Goal: Navigation & Orientation: Find specific page/section

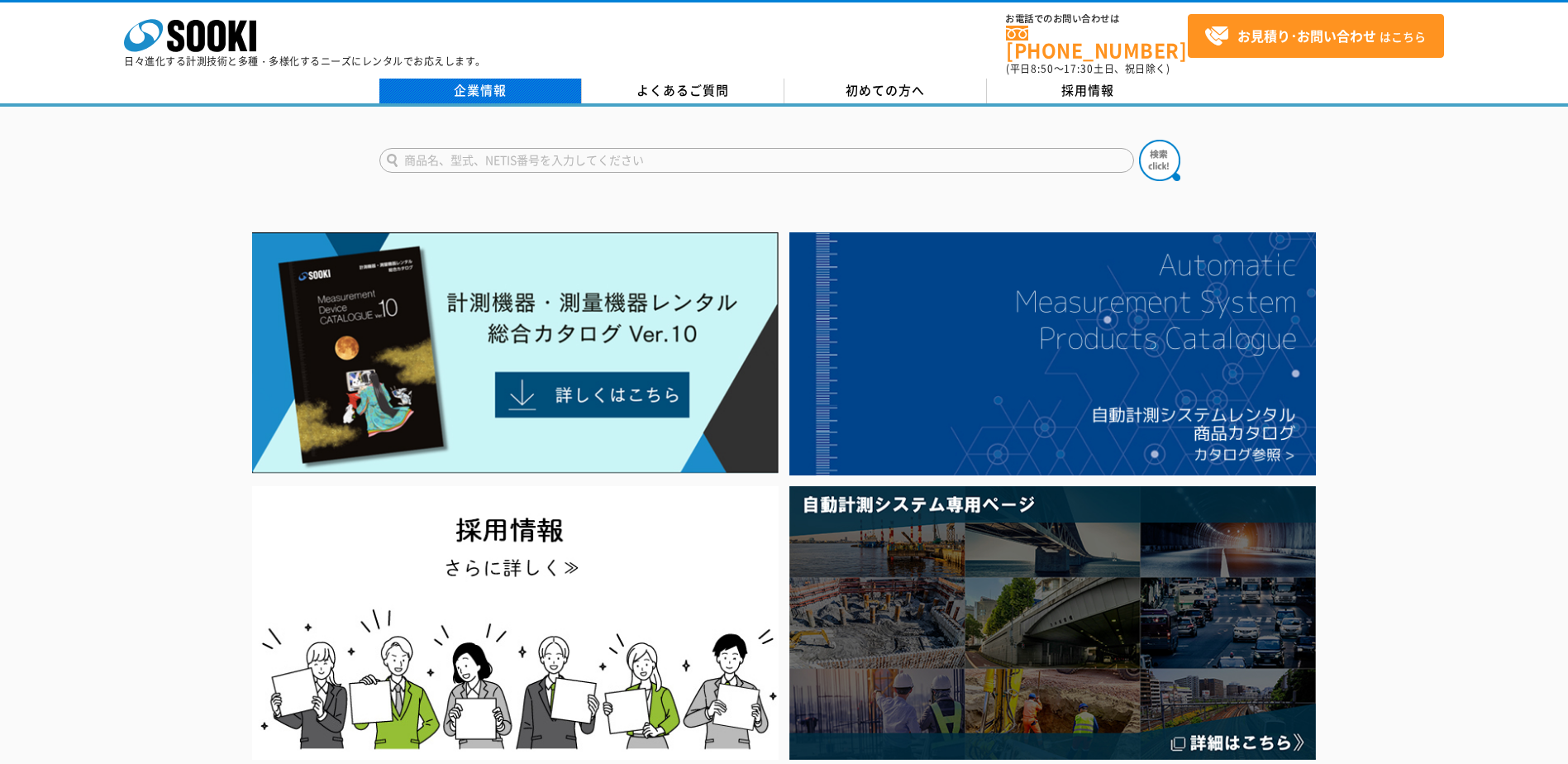
click at [503, 79] on link "企業情報" at bounding box center [480, 91] width 203 height 25
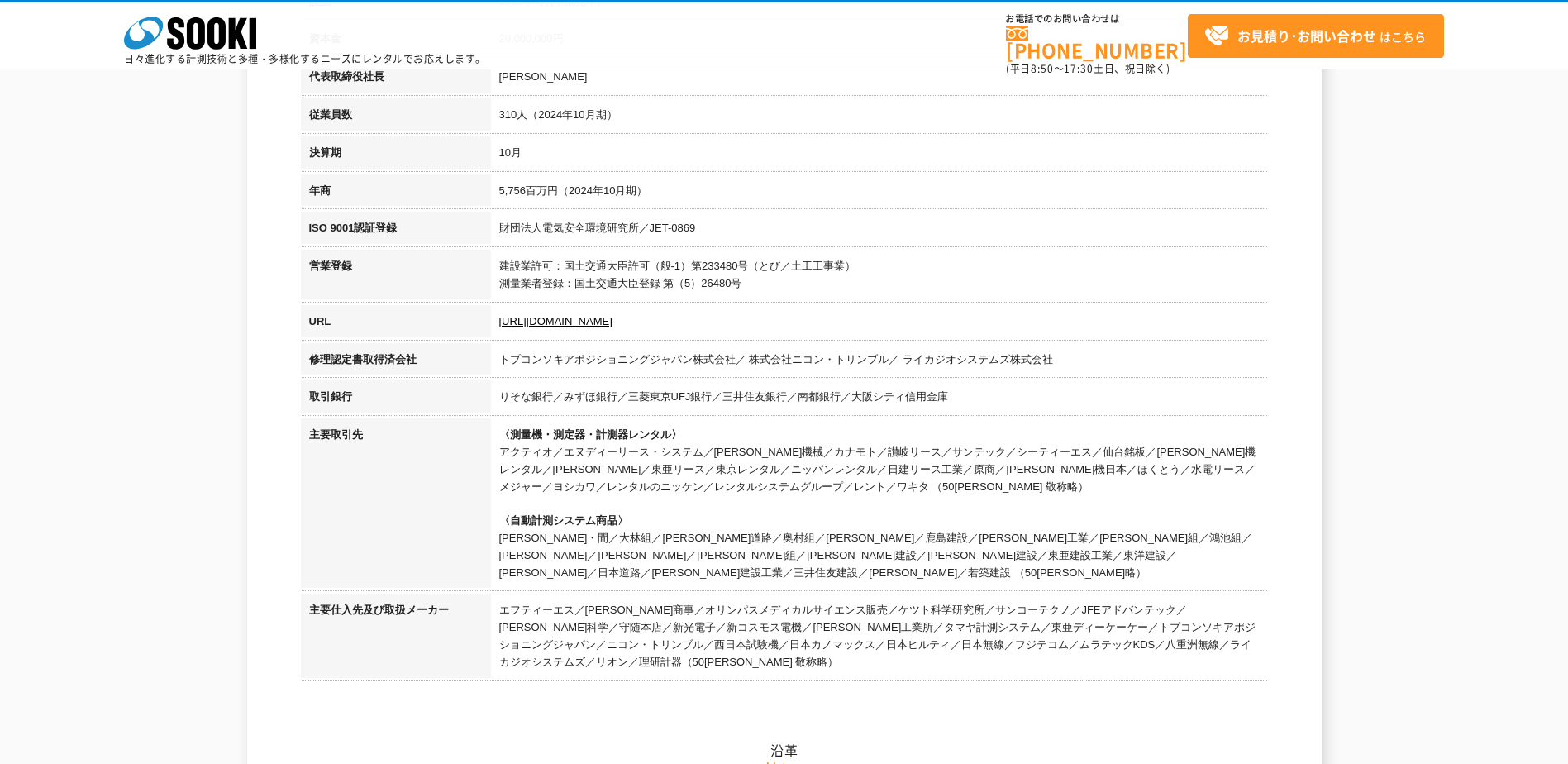
scroll to position [414, 0]
click at [533, 319] on link "https://sooki.co.jp/" at bounding box center [556, 320] width 114 height 12
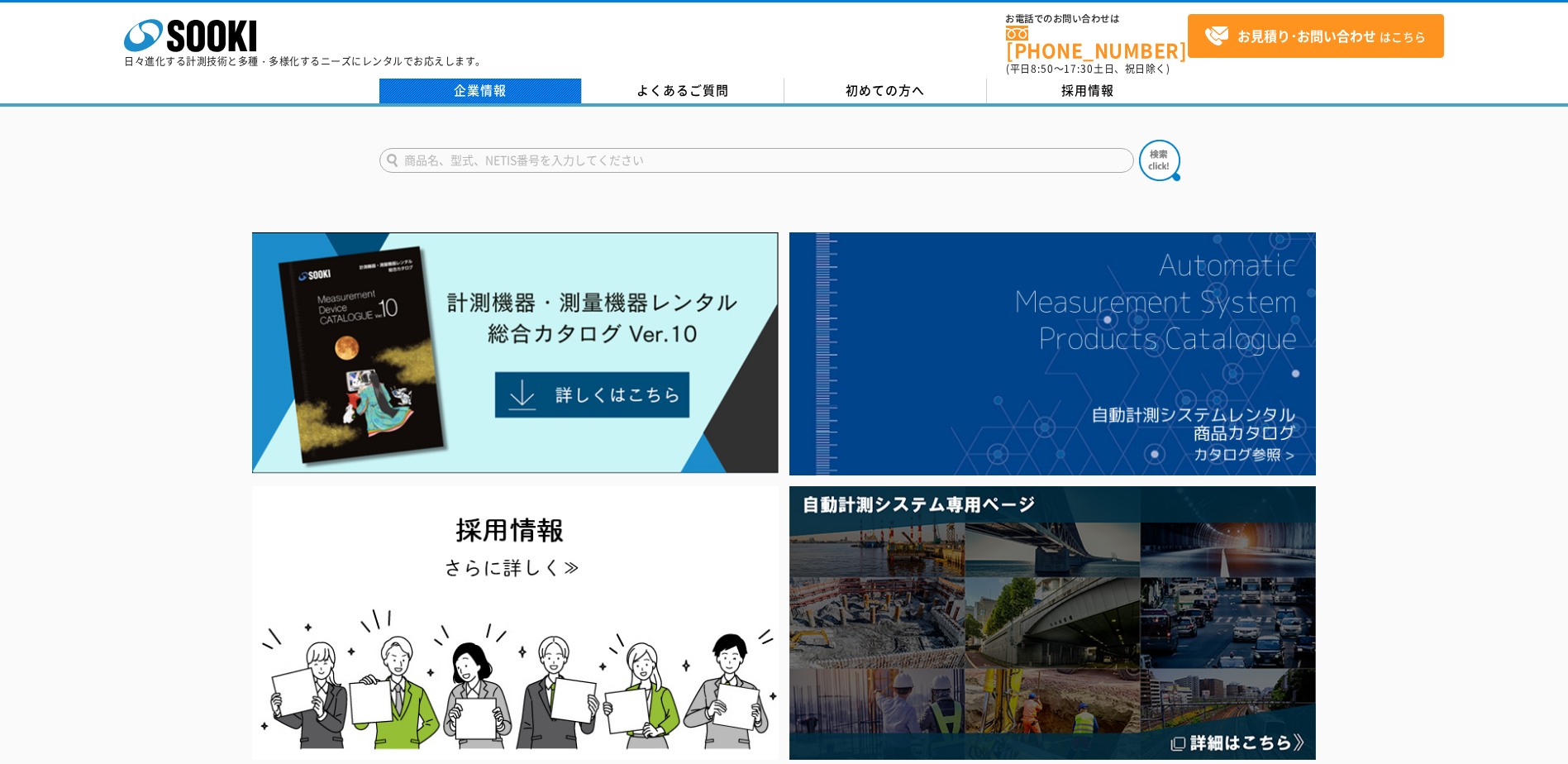
click at [539, 79] on link "企業情報" at bounding box center [480, 91] width 203 height 25
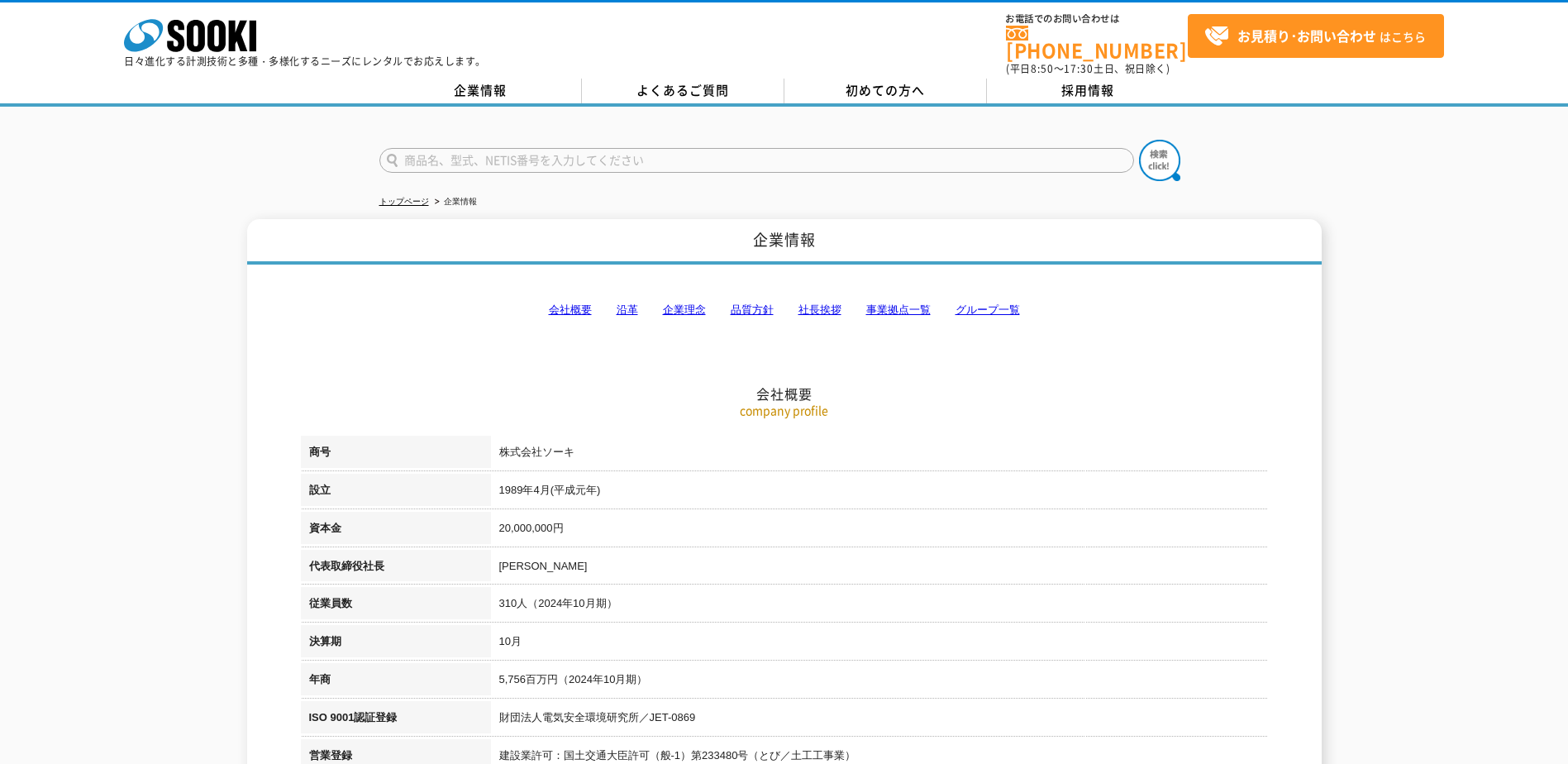
click at [831, 305] on link "社長挨拶" at bounding box center [820, 310] width 43 height 12
click at [881, 304] on link "事業拠点一覧" at bounding box center [898, 310] width 64 height 12
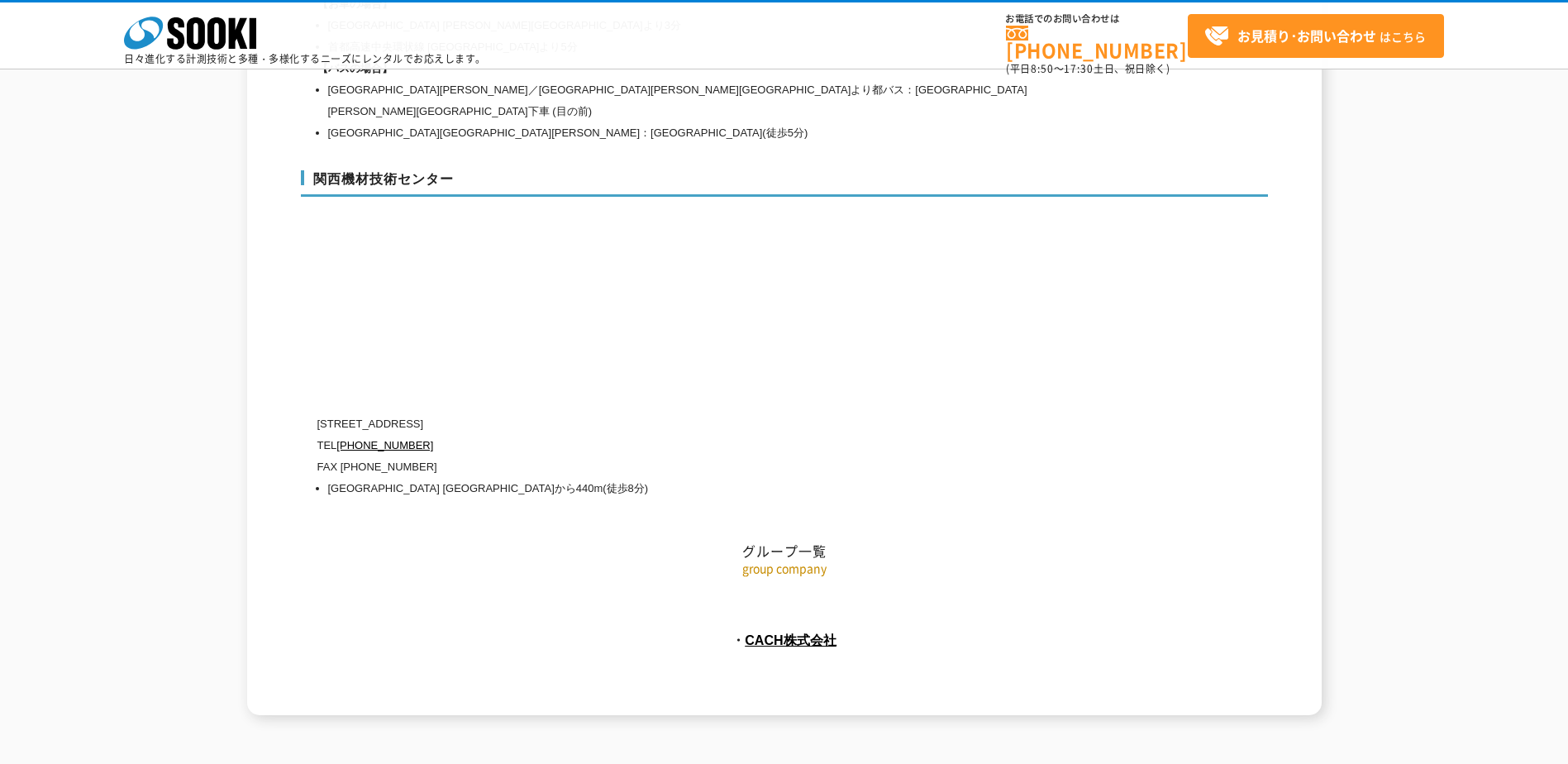
scroll to position [7417, 0]
